Goal: Task Accomplishment & Management: Use online tool/utility

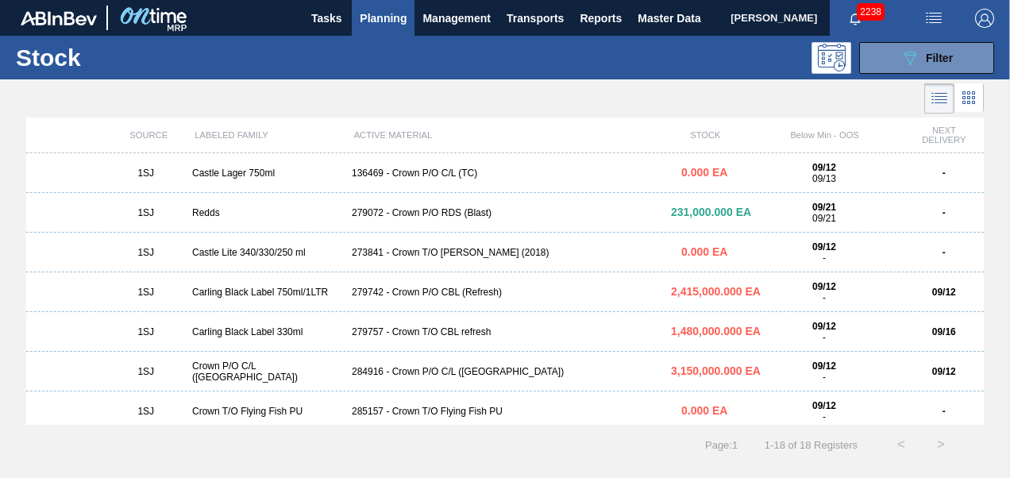
click at [406, 23] on span "Planning" at bounding box center [383, 18] width 47 height 19
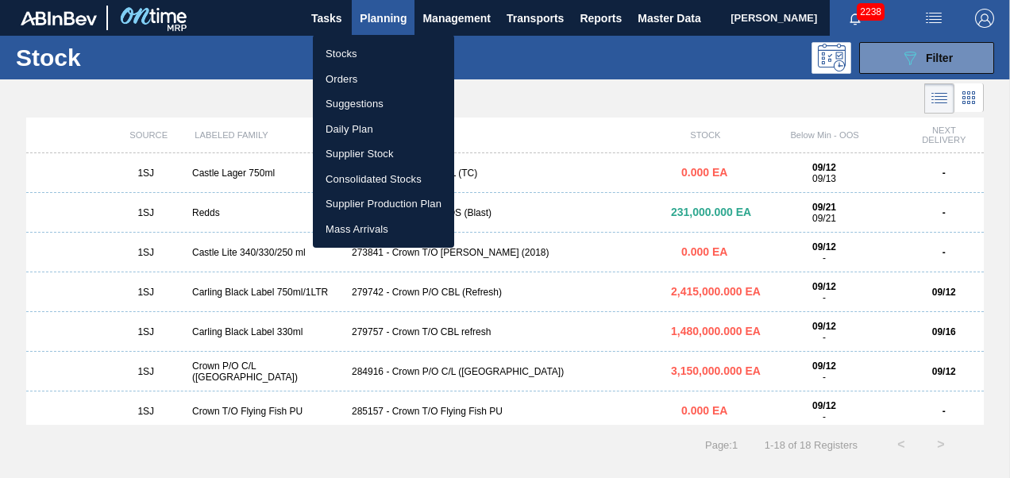
click at [352, 80] on li "Orders" at bounding box center [383, 79] width 141 height 25
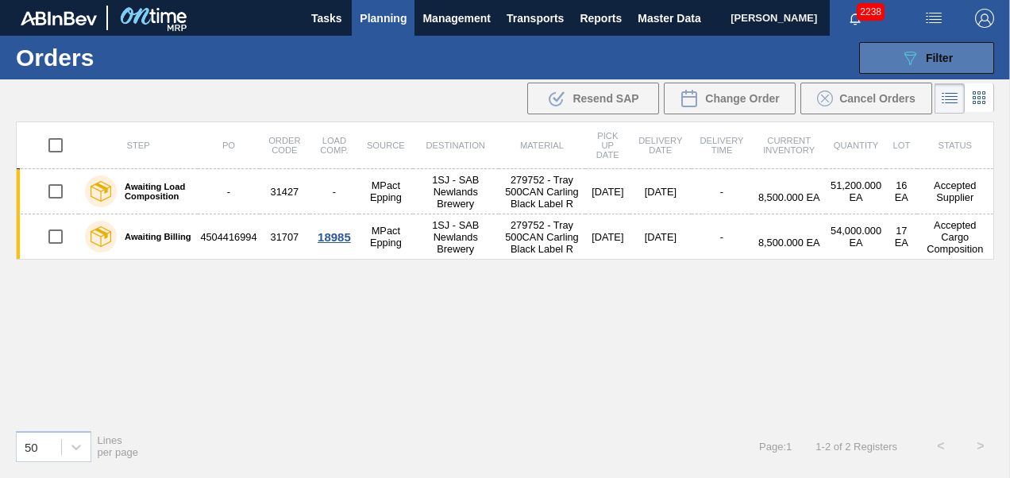
click at [910, 56] on icon "089F7B8B-B2A5-4AFE-B5C0-19BA573D28AC" at bounding box center [909, 57] width 19 height 19
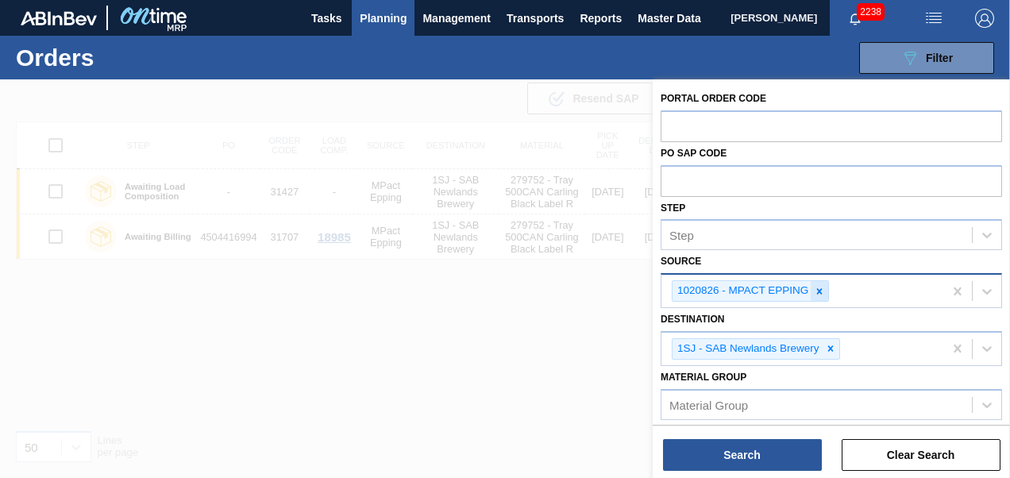
click at [822, 286] on icon at bounding box center [819, 291] width 11 height 11
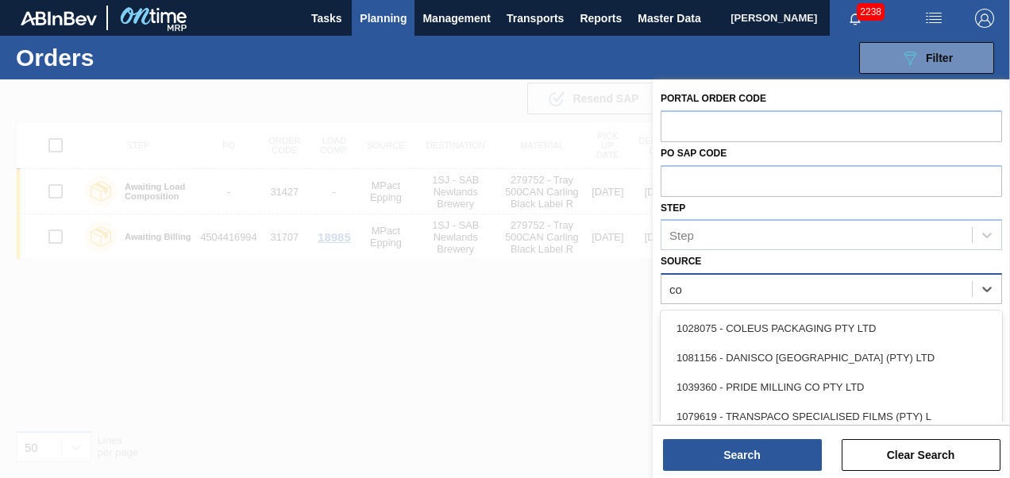
type input "col"
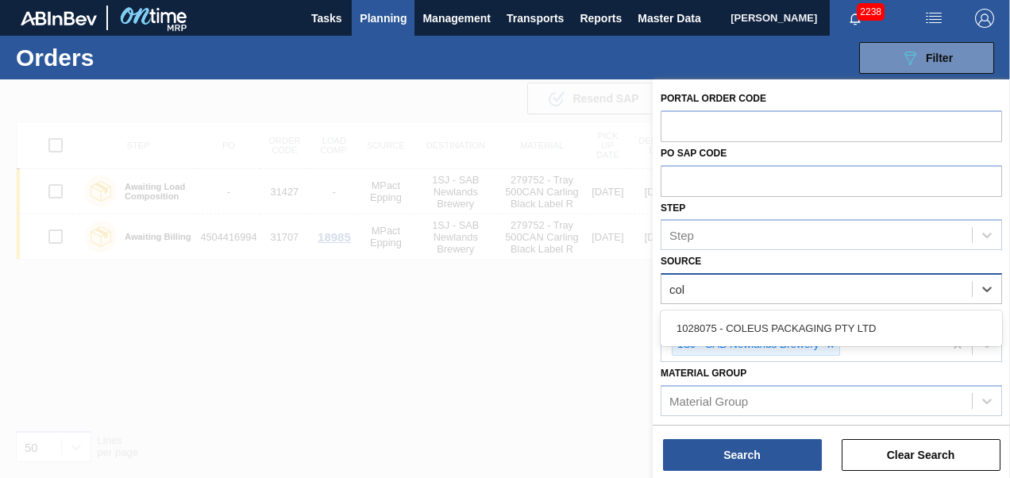
click at [787, 344] on div "1028075 - COLEUS PACKAGING PTY LTD" at bounding box center [830, 328] width 341 height 36
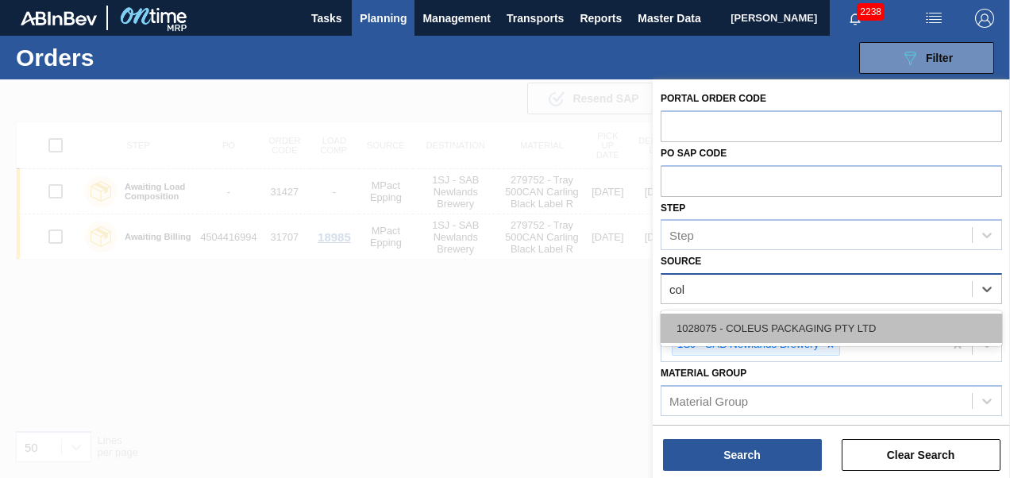
click at [779, 319] on div "1028075 - COLEUS PACKAGING PTY LTD" at bounding box center [830, 328] width 341 height 29
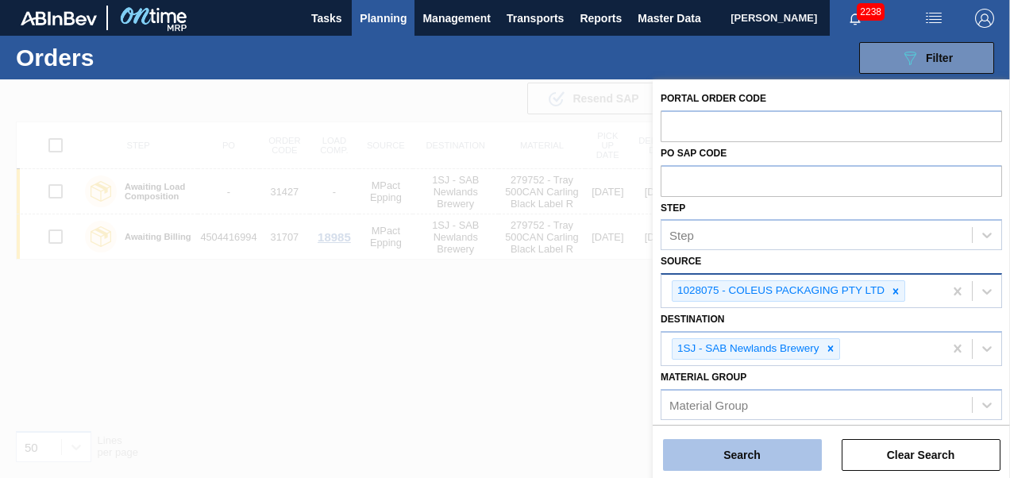
click at [716, 467] on button "Search" at bounding box center [742, 455] width 159 height 32
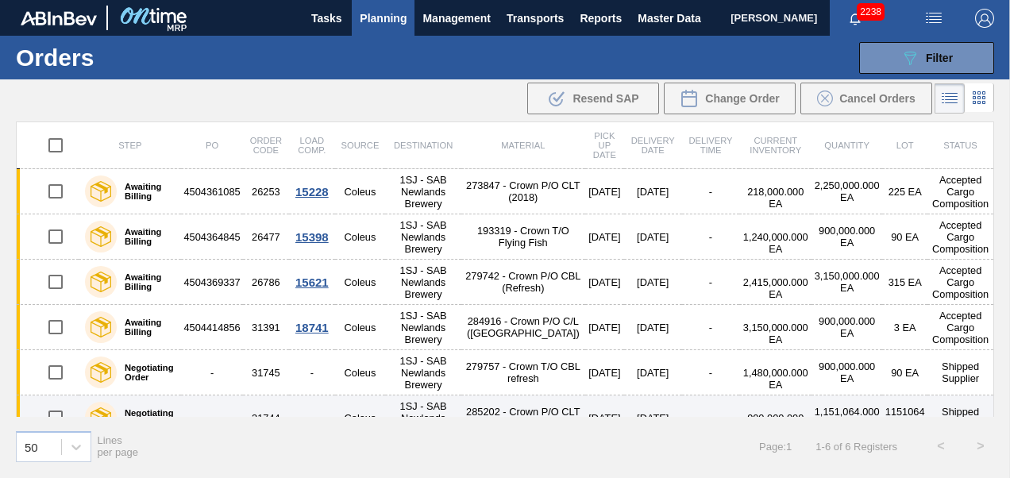
scroll to position [21, 0]
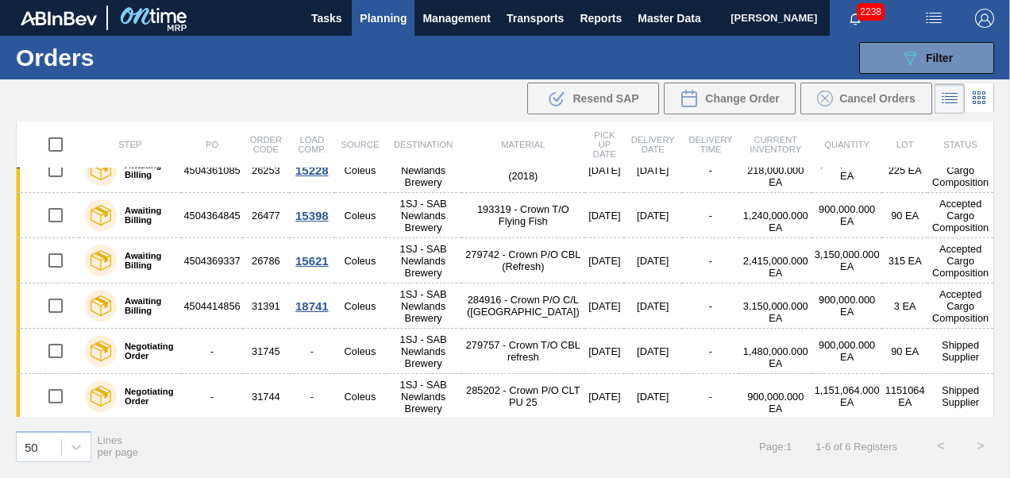
drag, startPoint x: 198, startPoint y: 135, endPoint x: 367, endPoint y: 161, distance: 171.1
click at [494, 55] on div "089F7B8B-B2A5-4AFE-B5C0-19BA573D28AC Filter Portal Order Code PO SAP Code Step …" at bounding box center [618, 58] width 767 height 48
click at [394, 7] on button "Planning" at bounding box center [383, 18] width 63 height 36
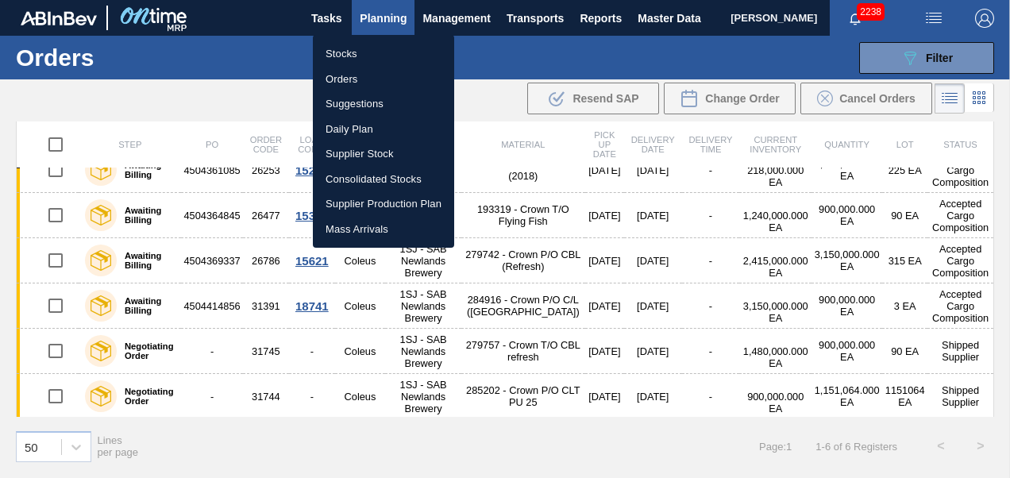
click at [330, 52] on li "Stocks" at bounding box center [383, 53] width 141 height 25
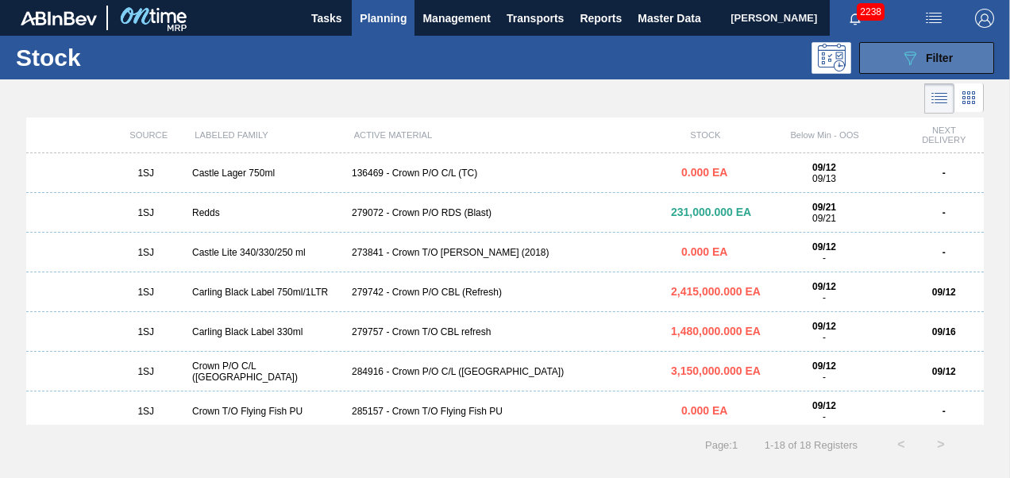
click at [911, 57] on icon "089F7B8B-B2A5-4AFE-B5C0-19BA573D28AC" at bounding box center [909, 57] width 19 height 19
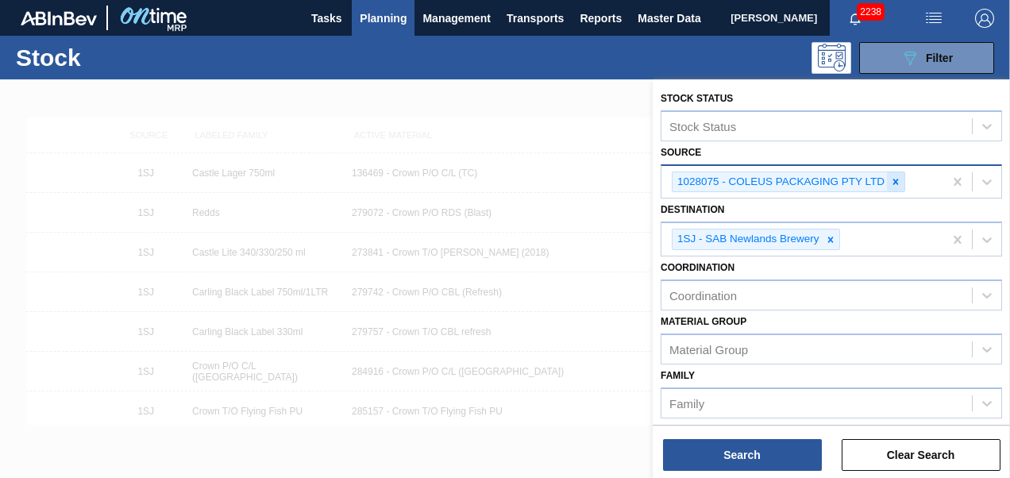
click at [895, 184] on icon at bounding box center [895, 181] width 11 height 11
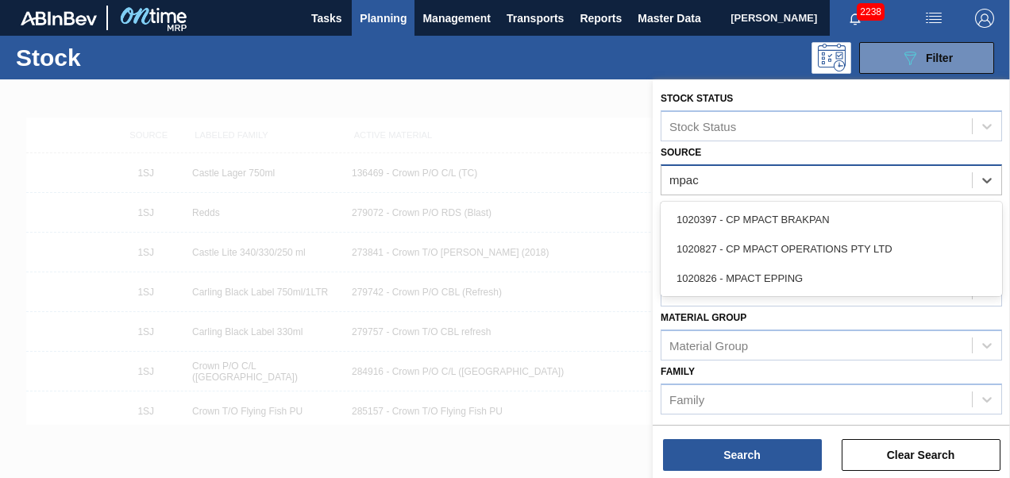
type input "mpact"
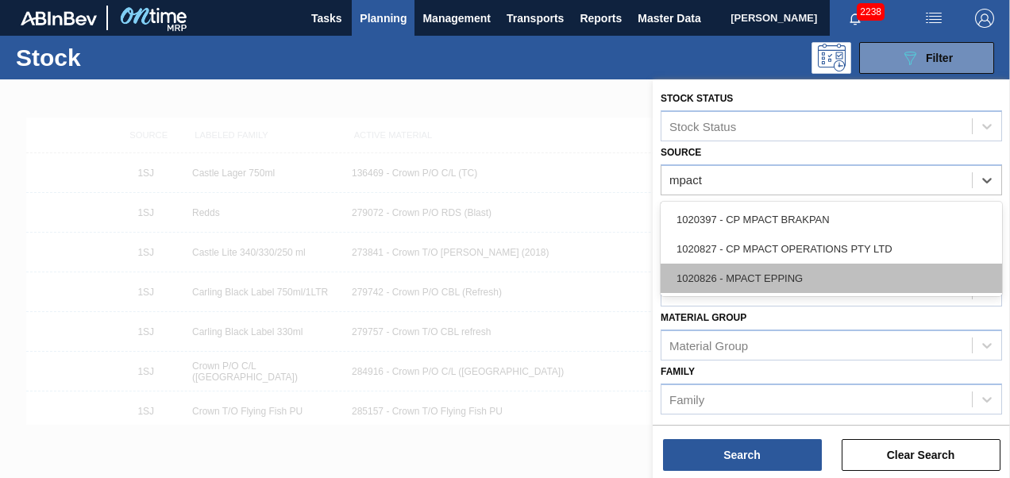
click at [760, 276] on div "1020826 - MPACT EPPING" at bounding box center [830, 278] width 341 height 29
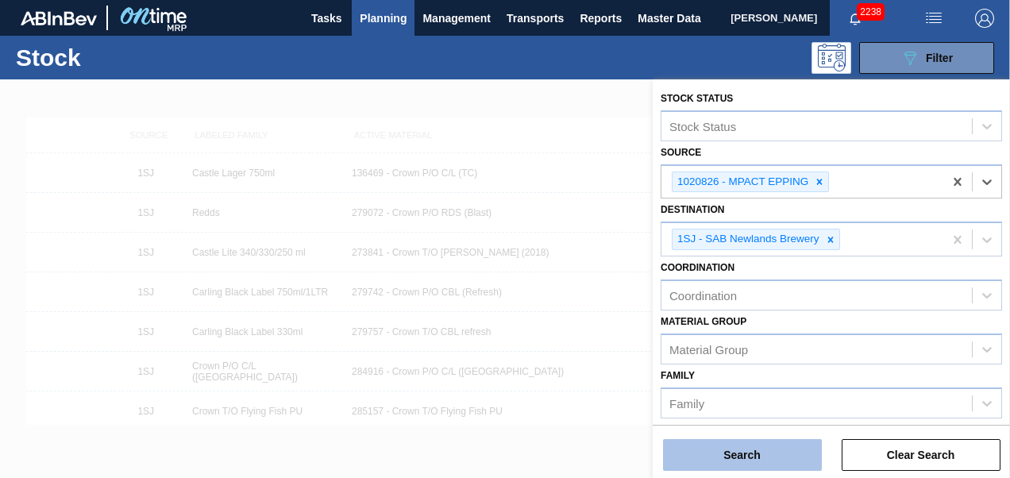
click at [770, 458] on button "Search" at bounding box center [742, 455] width 159 height 32
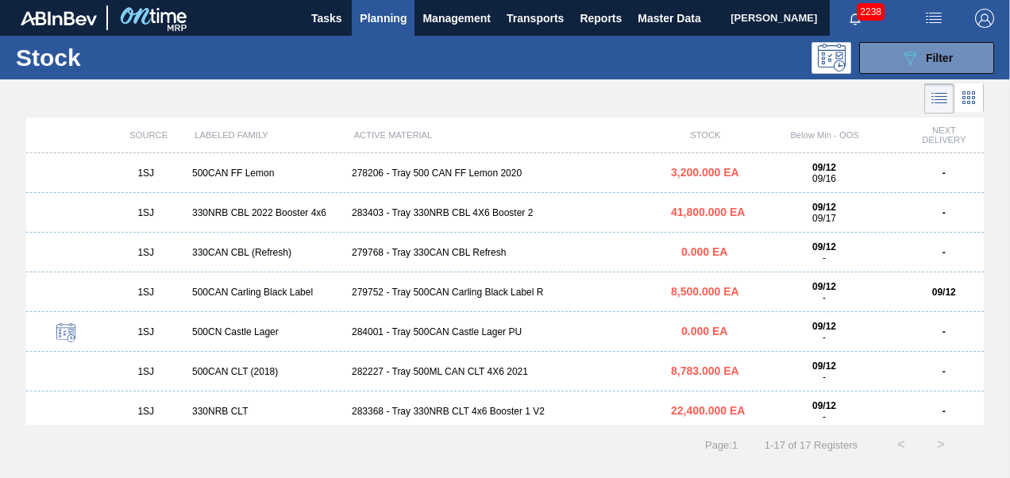
click at [452, 216] on div "283403 - Tray 330NRB CBL 4X6 Booster 2" at bounding box center [504, 212] width 319 height 11
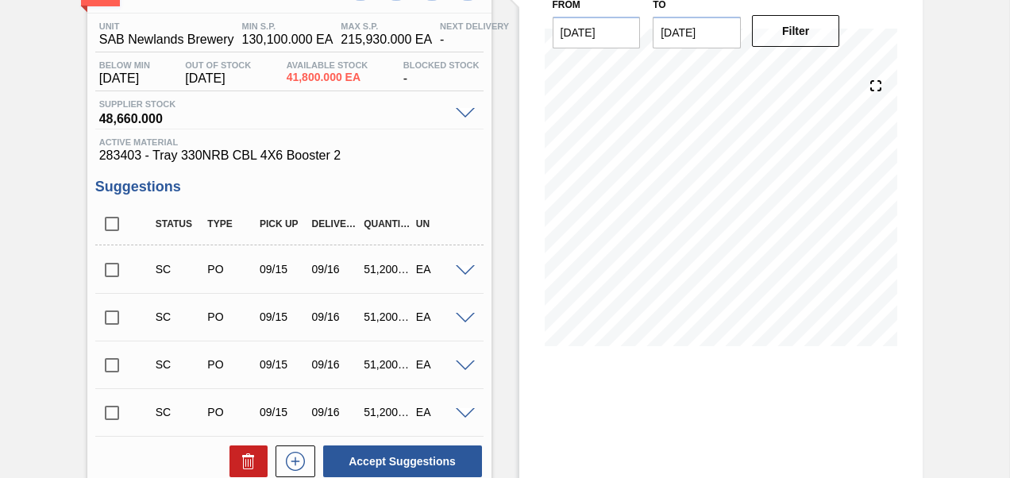
scroll to position [323, 0]
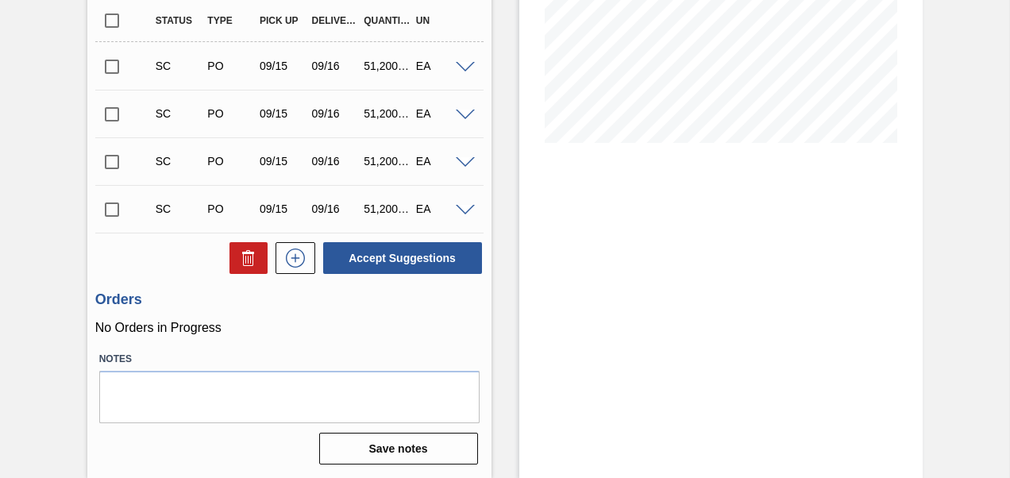
click at [115, 60] on input "checkbox" at bounding box center [111, 66] width 33 height 33
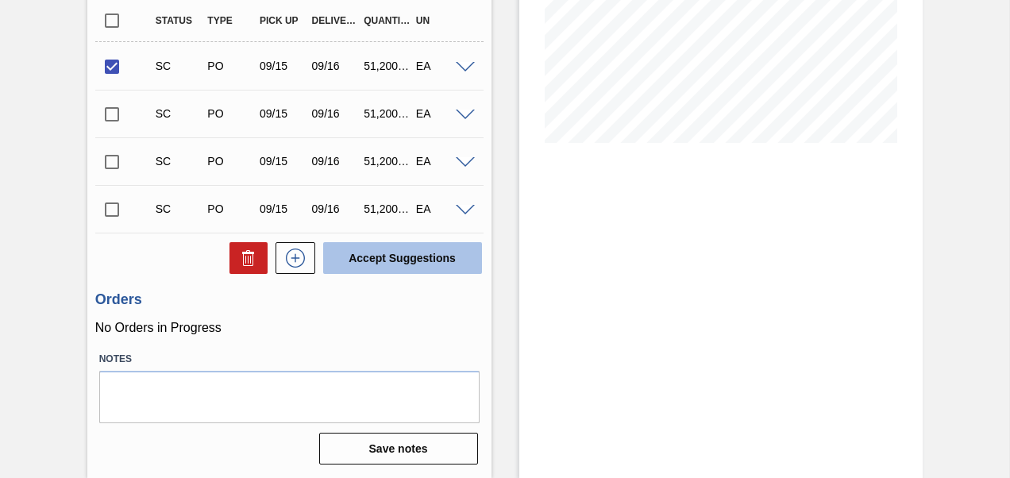
click at [411, 253] on button "Accept Suggestions" at bounding box center [402, 258] width 159 height 32
checkbox input "false"
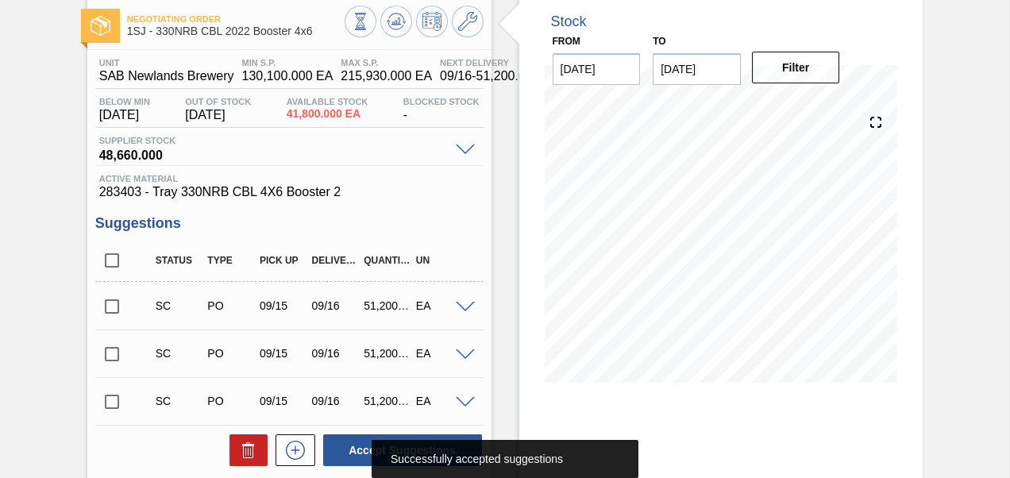
scroll to position [0, 0]
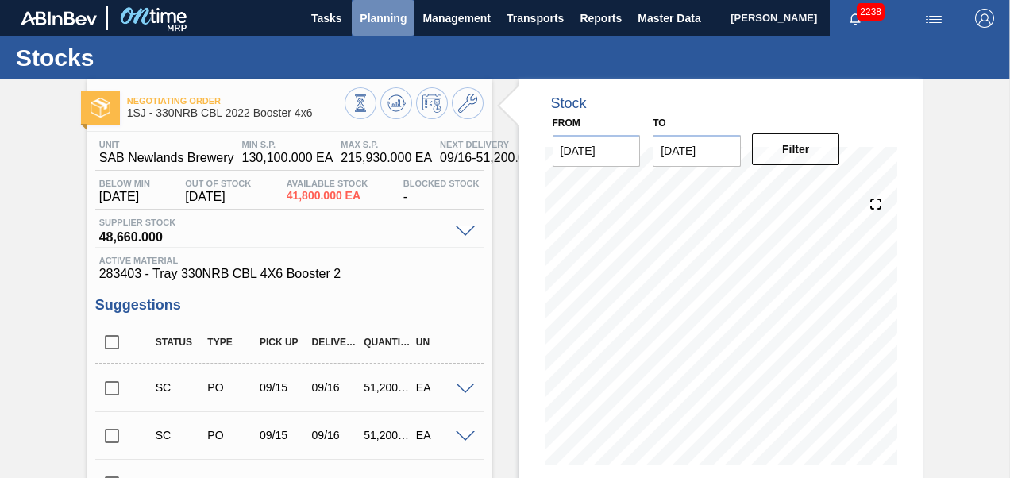
click at [395, 21] on span "Planning" at bounding box center [383, 18] width 47 height 19
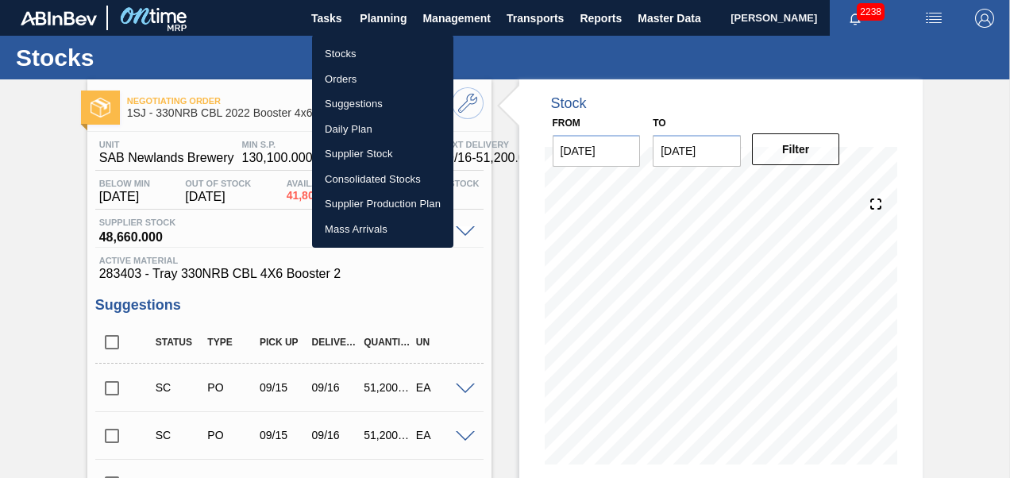
click at [351, 79] on li "Orders" at bounding box center [382, 79] width 141 height 25
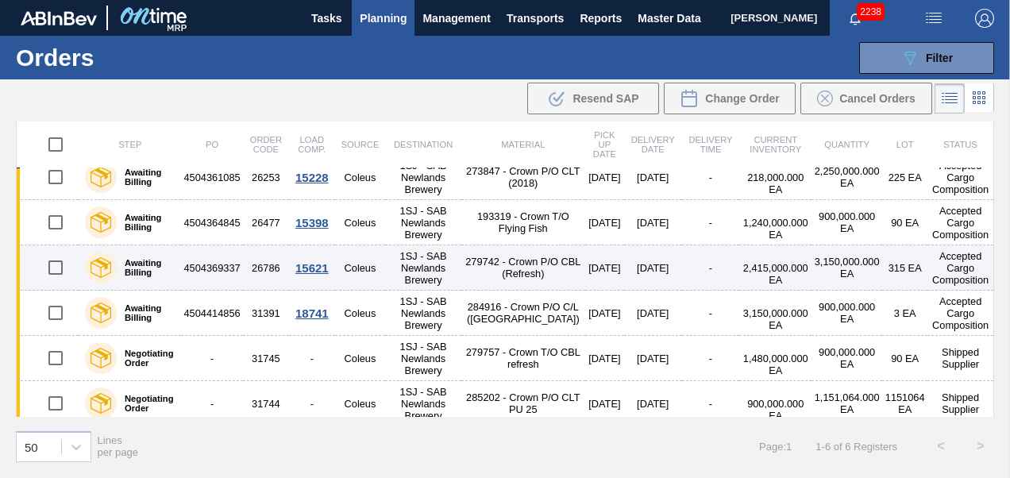
scroll to position [21, 0]
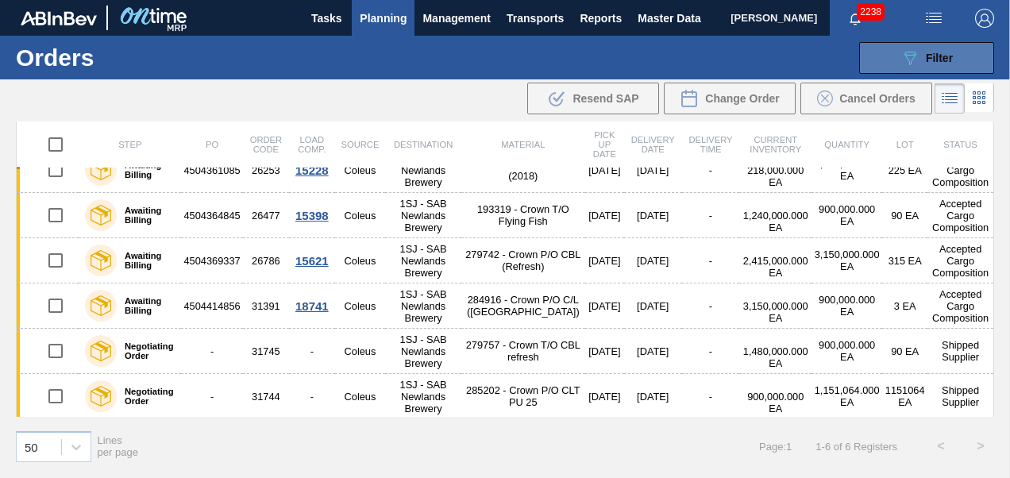
click at [903, 59] on icon "089F7B8B-B2A5-4AFE-B5C0-19BA573D28AC" at bounding box center [909, 57] width 19 height 19
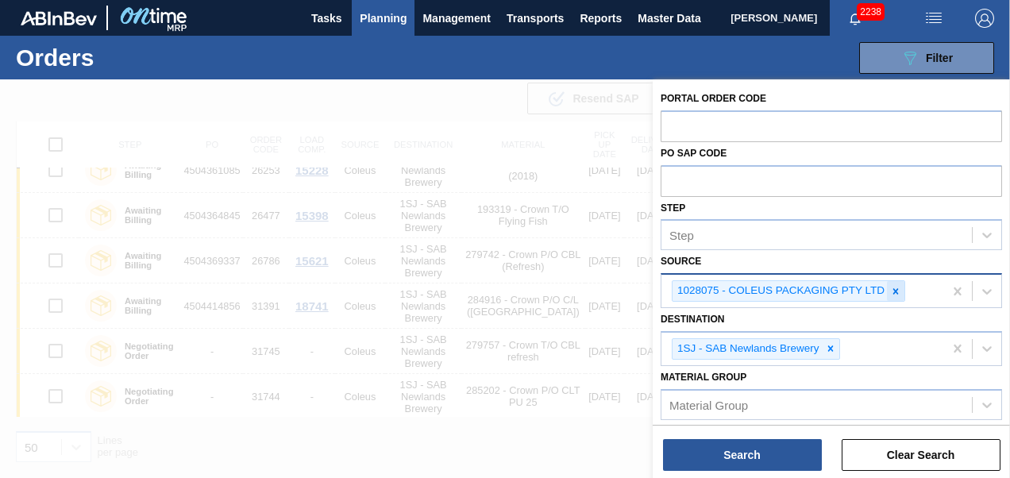
click at [899, 287] on icon at bounding box center [895, 291] width 11 height 11
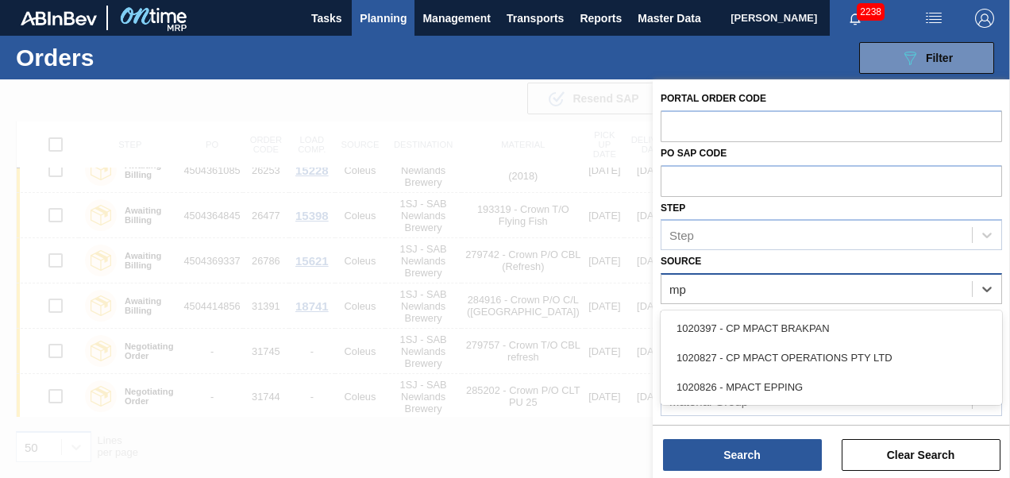
type input "mpa"
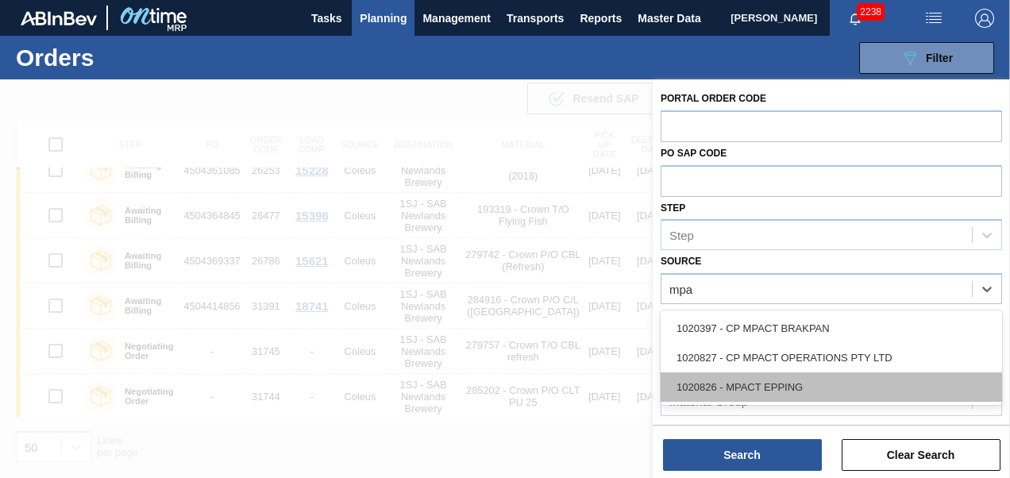
click at [798, 377] on div "1020826 - MPACT EPPING" at bounding box center [830, 386] width 341 height 29
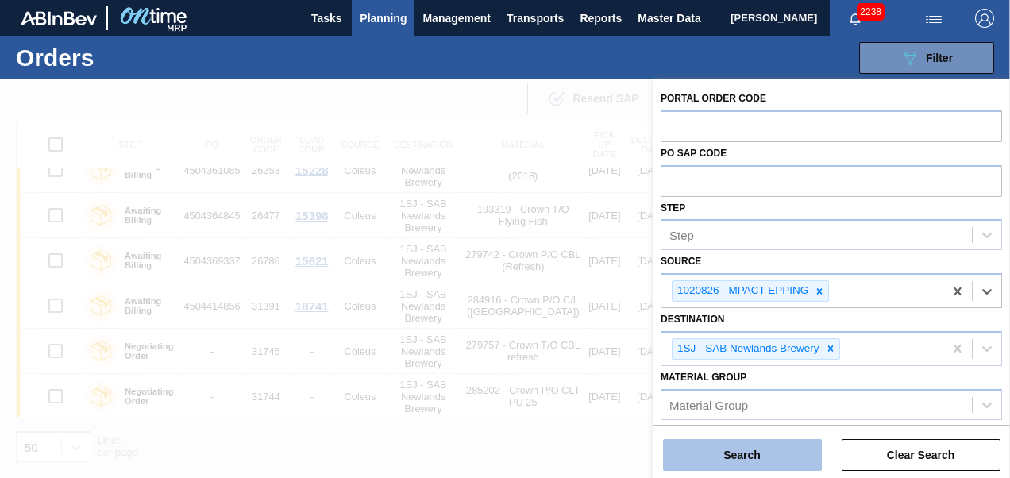
click at [737, 467] on button "Search" at bounding box center [742, 455] width 159 height 32
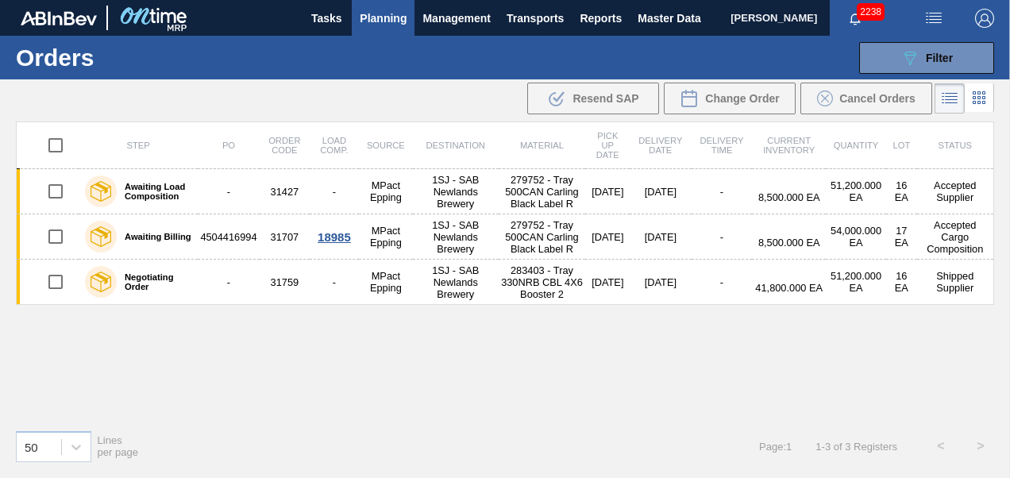
scroll to position [0, 0]
